Goal: Task Accomplishment & Management: Use online tool/utility

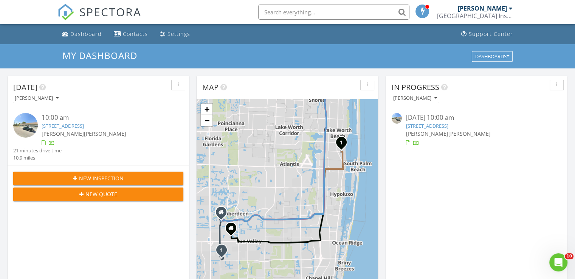
click at [84, 125] on link "[STREET_ADDRESS]" at bounding box center [63, 125] width 42 height 7
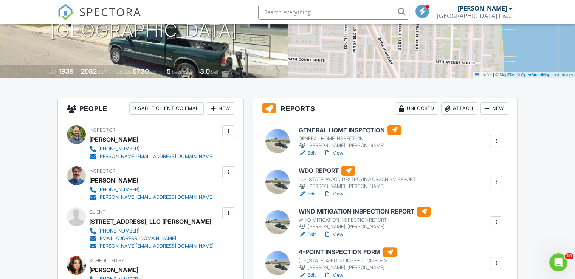
scroll to position [151, 0]
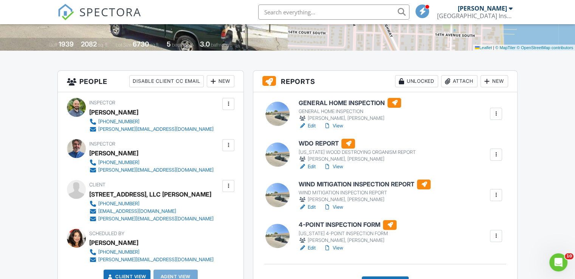
click at [307, 104] on h6 "GENERAL HOME INSPECTION" at bounding box center [350, 103] width 102 height 10
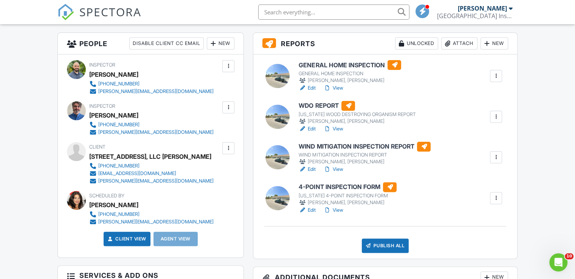
click at [324, 102] on h6 "WDO REPORT" at bounding box center [357, 106] width 117 height 10
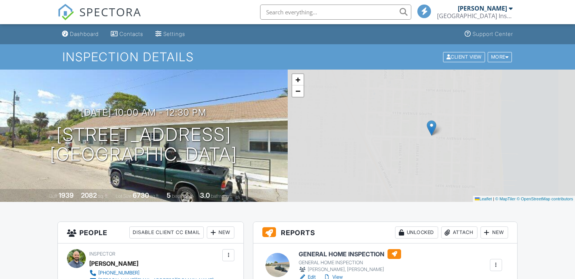
scroll to position [189, 0]
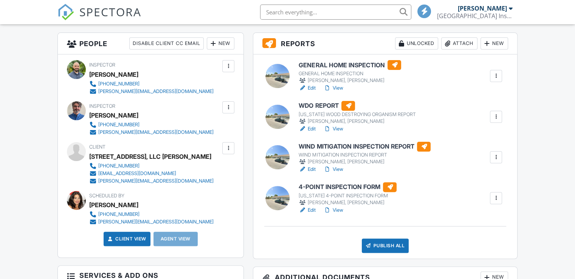
click at [342, 65] on h6 "GENERAL HOME INSPECTION" at bounding box center [350, 65] width 102 height 10
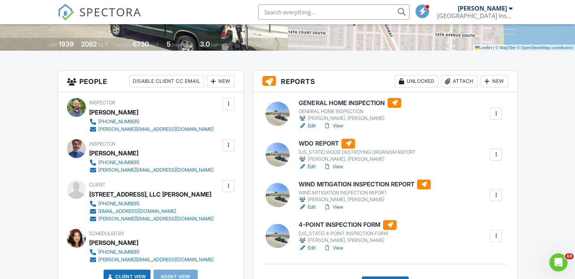
scroll to position [189, 0]
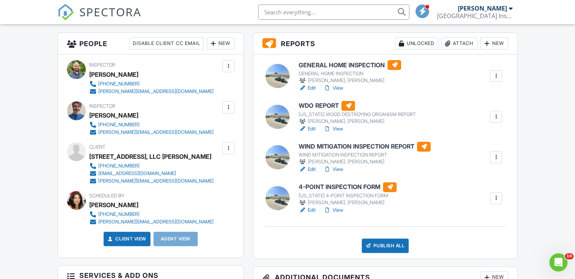
click at [310, 143] on h6 "WIND MITIGATION INSPECTION REPORT" at bounding box center [365, 147] width 132 height 10
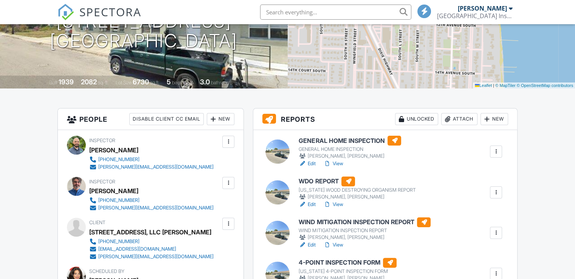
click at [334, 140] on h6 "GENERAL HOME INSPECTION" at bounding box center [350, 141] width 102 height 10
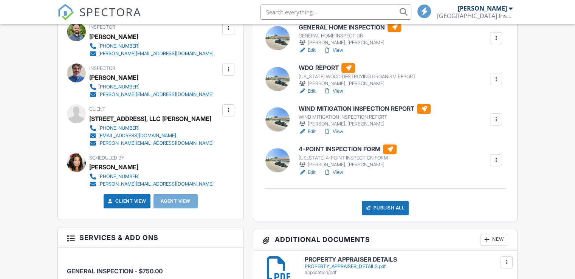
scroll to position [227, 0]
click at [345, 147] on h6 "4-POINT INSPECTION FORM" at bounding box center [348, 149] width 98 height 10
